Goal: Task Accomplishment & Management: Use online tool/utility

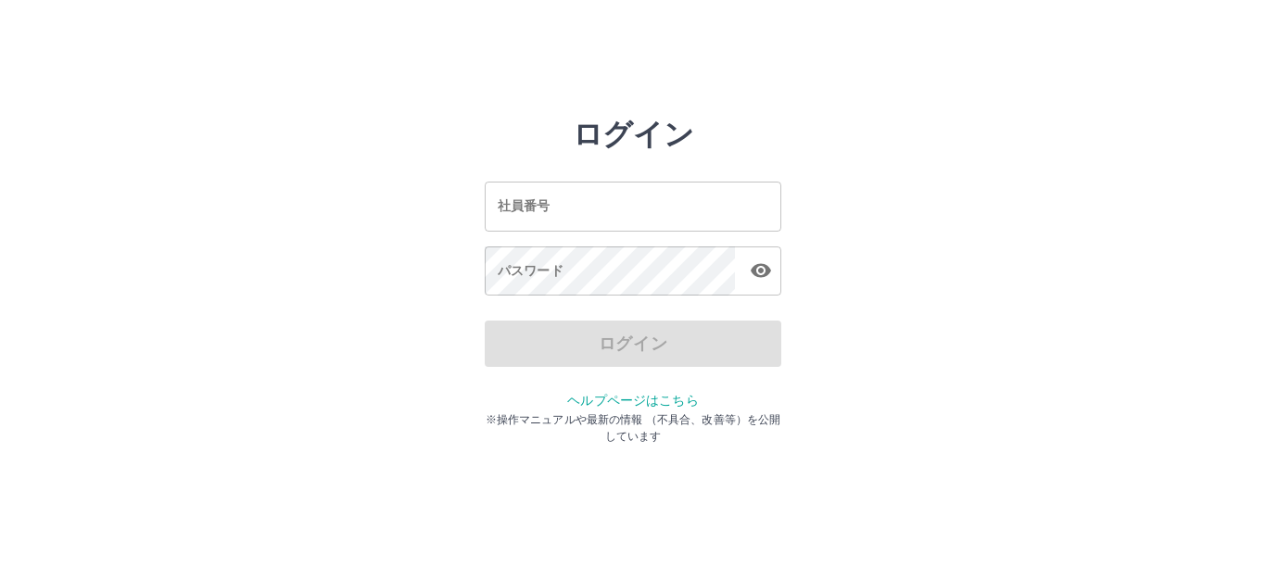
click at [566, 226] on input "社員番号" at bounding box center [633, 206] width 296 height 49
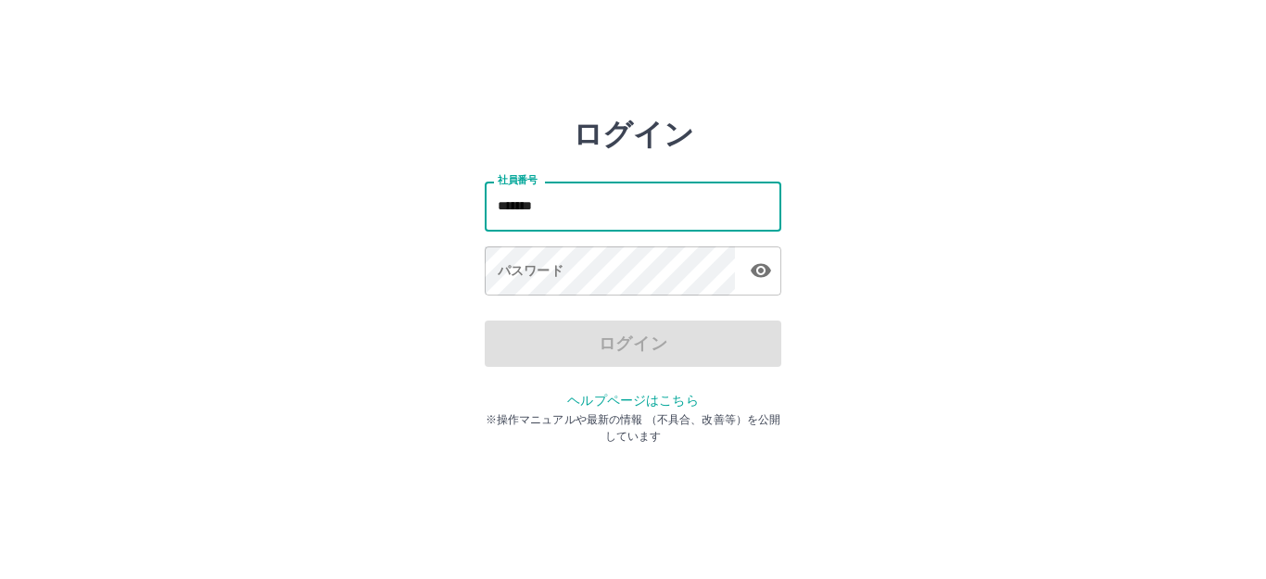
type input "*******"
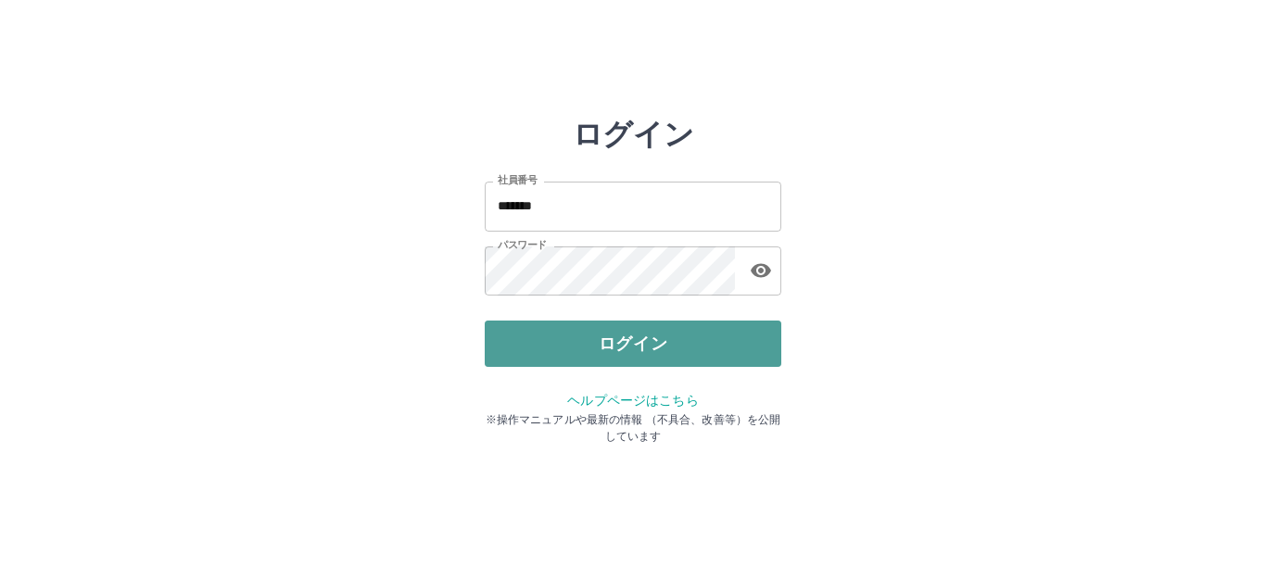
click at [550, 346] on button "ログイン" at bounding box center [633, 344] width 296 height 46
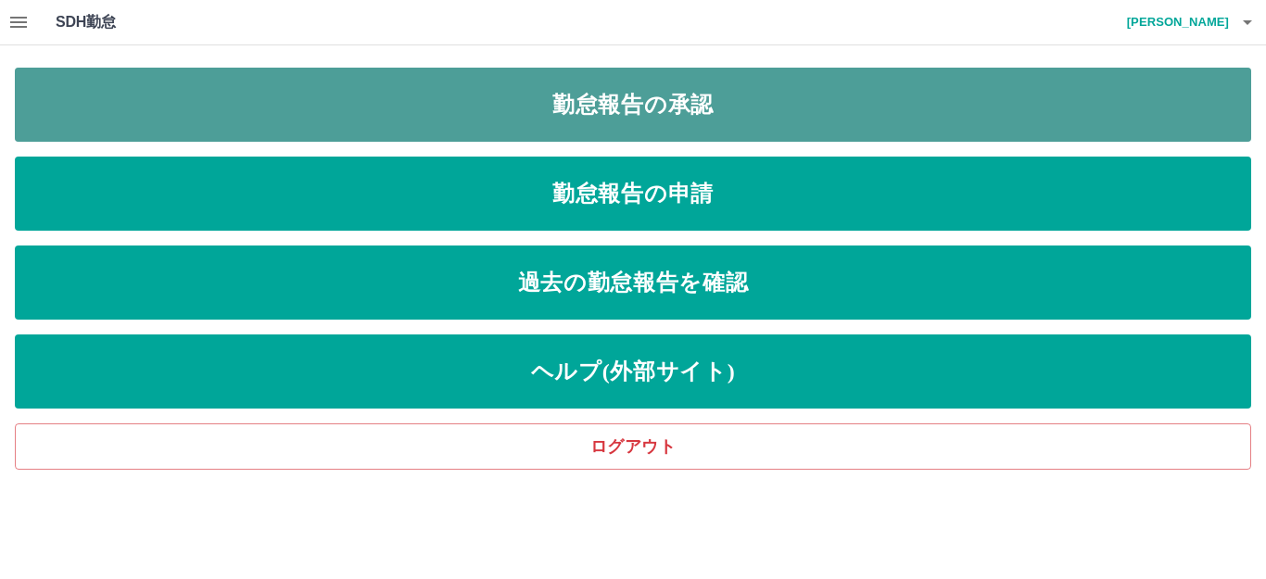
click at [58, 97] on link "勤怠報告の承認" at bounding box center [633, 105] width 1236 height 74
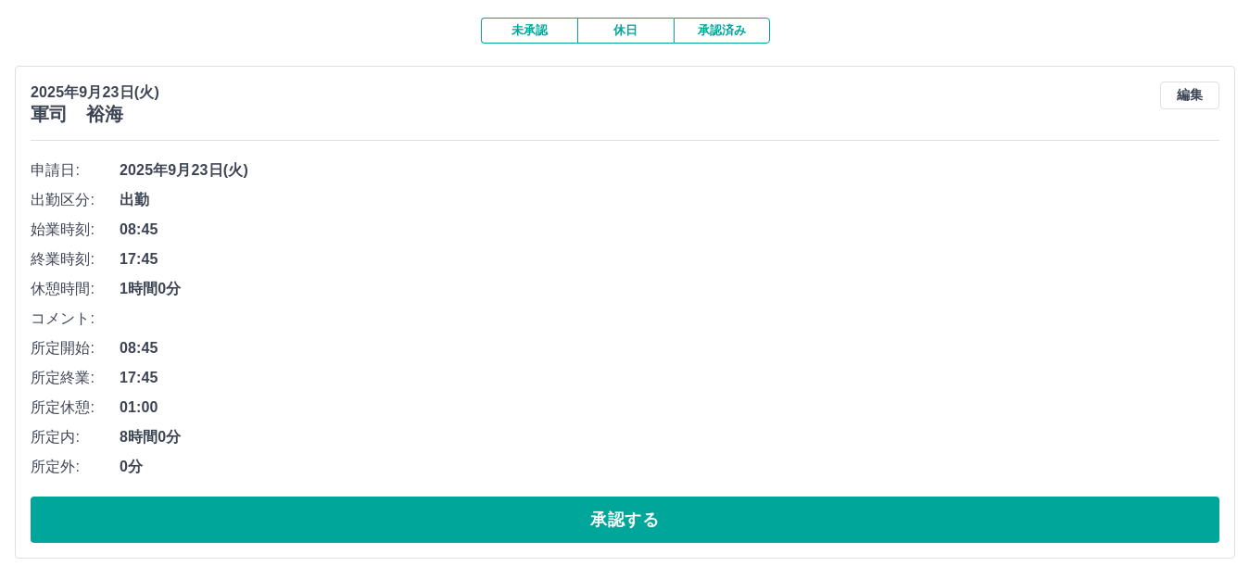
scroll to position [157, 0]
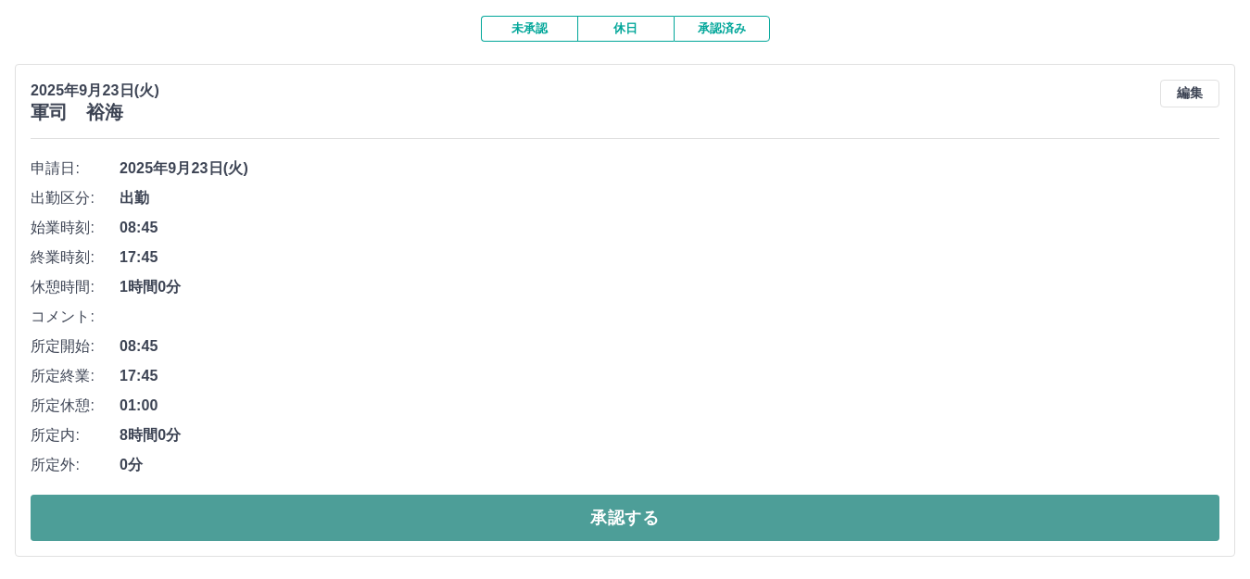
click at [563, 517] on button "承認する" at bounding box center [625, 518] width 1189 height 46
